Goal: Task Accomplishment & Management: Use online tool/utility

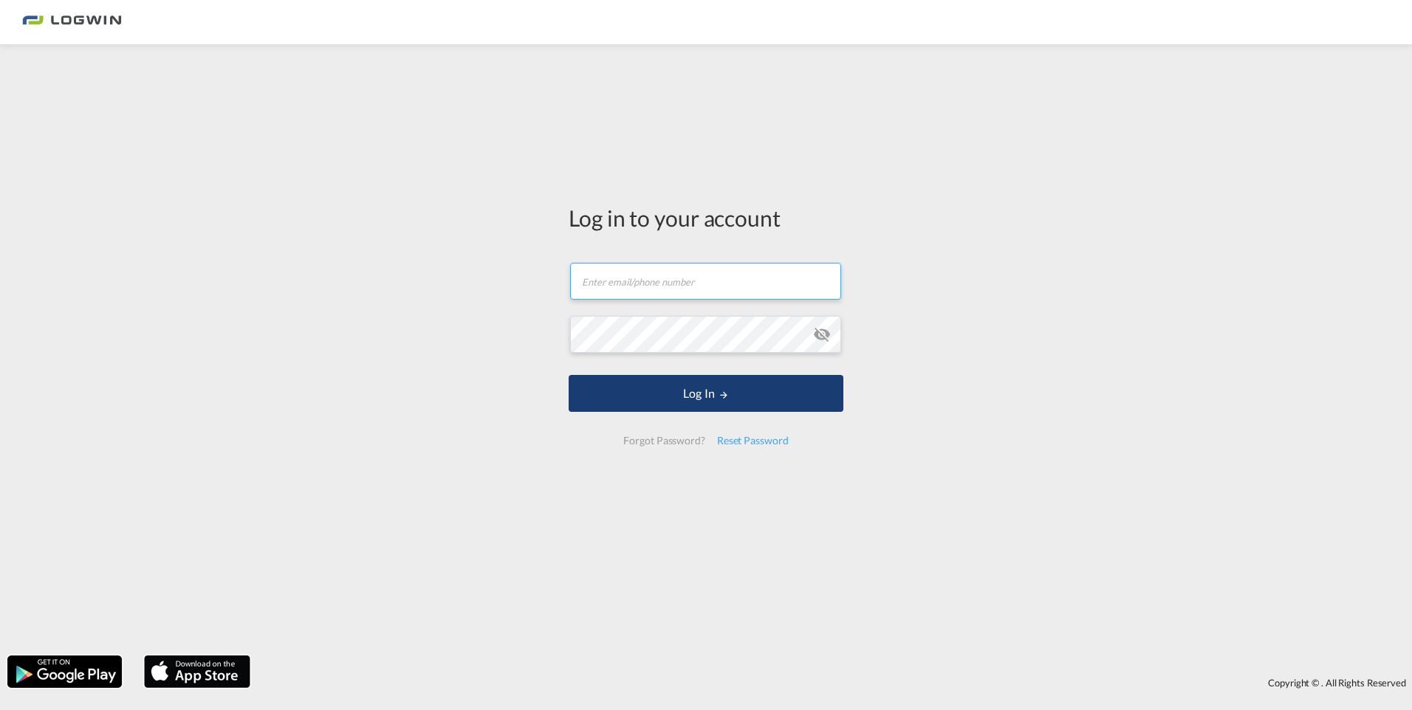
type input "[PERSON_NAME][EMAIL_ADDRESS][DOMAIN_NAME]"
click at [695, 404] on button "Log In" at bounding box center [706, 393] width 275 height 37
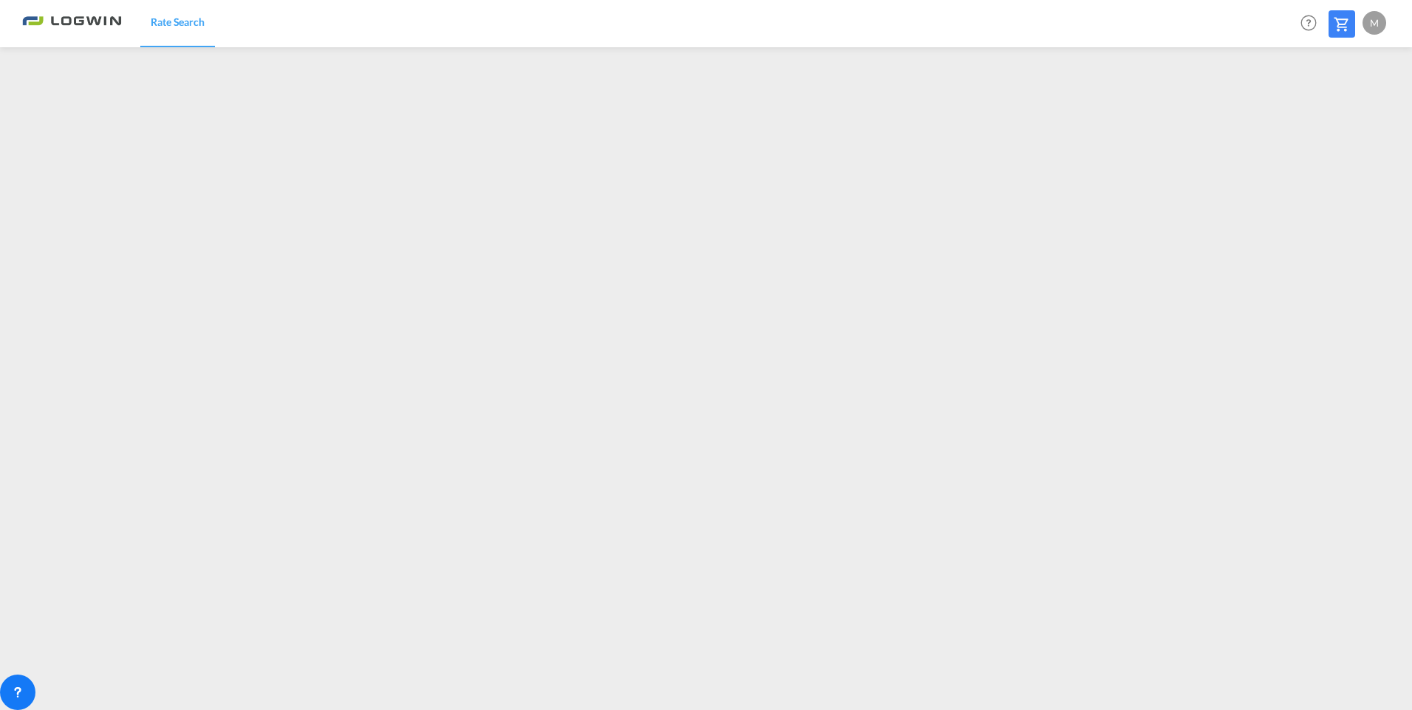
click at [174, 20] on span "Rate Search" at bounding box center [178, 22] width 54 height 13
